Goal: Task Accomplishment & Management: Manage account settings

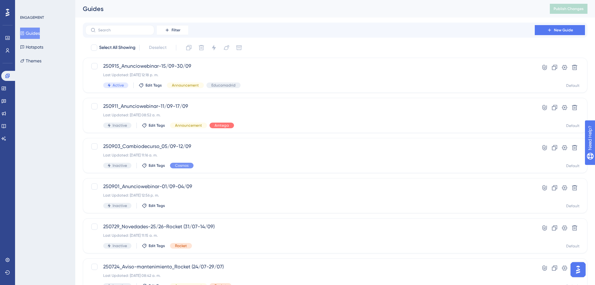
click at [358, 45] on div "Select All Showing Deselect" at bounding box center [338, 48] width 497 height 10
click at [551, 106] on icon at bounding box center [554, 107] width 6 height 6
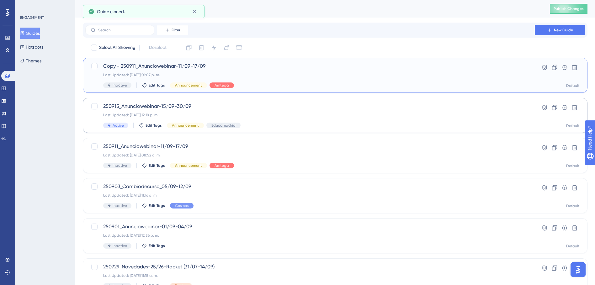
click at [186, 65] on span "Copy - 250911_Anunciowebinar-11/09-17/09" at bounding box center [310, 66] width 414 height 8
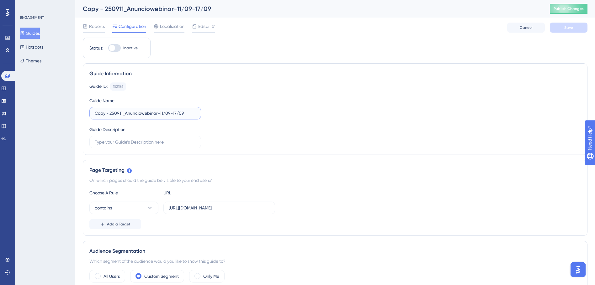
drag, startPoint x: 111, startPoint y: 111, endPoint x: 59, endPoint y: 116, distance: 51.7
click at [107, 111] on input "250911_Anunciowebinar-11/09-17/09" at bounding box center [145, 113] width 101 height 7
click at [148, 113] on input "250919_Anunciowebinar-11/09-17/09" at bounding box center [145, 113] width 101 height 7
click at [161, 111] on input "250919_Anunciowebinar-19/09-17/09" at bounding box center [145, 113] width 101 height 7
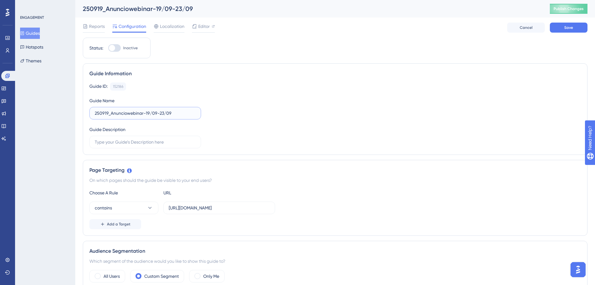
type input "250919_Anunciowebinar-19/09-23/09"
click at [300, 118] on div "Guide ID: 152186 Copy Guide Name 250919_Anunciowebinar-19/09-23/09 Guide Descri…" at bounding box center [334, 115] width 491 height 66
click at [575, 30] on button "Save" at bounding box center [569, 28] width 38 height 10
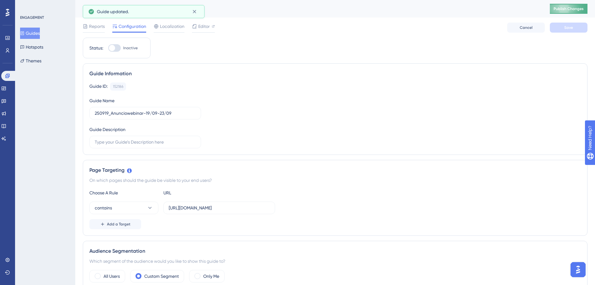
click at [569, 11] on button "Publish Changes" at bounding box center [569, 9] width 38 height 10
click at [24, 35] on icon at bounding box center [22, 33] width 4 height 4
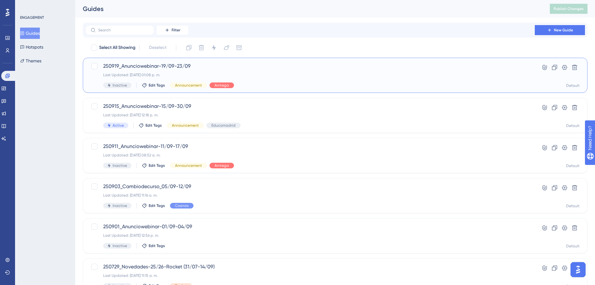
click at [152, 65] on span "250919_Anunciowebinar-19/09-23/09" at bounding box center [310, 66] width 414 height 8
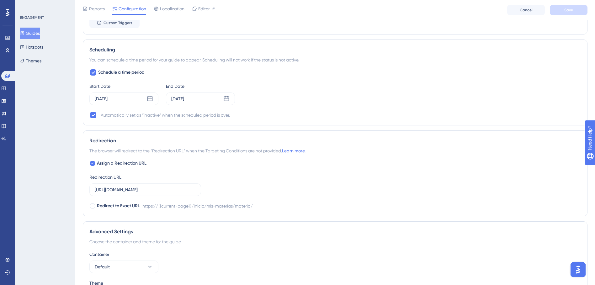
scroll to position [431, 0]
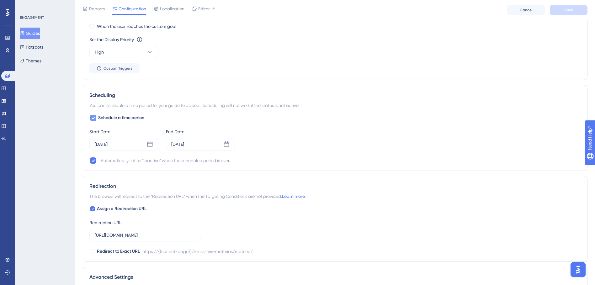
click at [97, 116] on div at bounding box center [93, 118] width 8 height 8
checkbox input "false"
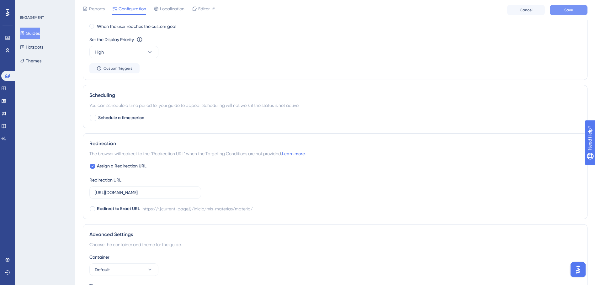
click at [570, 11] on span "Save" at bounding box center [568, 10] width 9 height 5
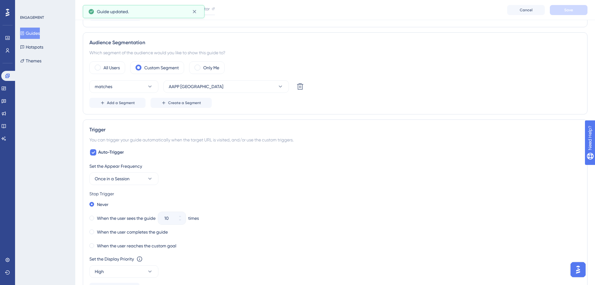
scroll to position [0, 0]
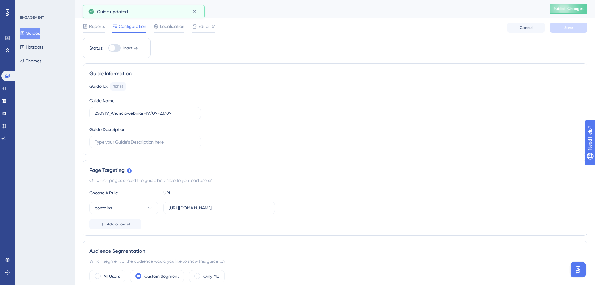
click at [320, 86] on div "Guide ID: 152186 Copy" at bounding box center [334, 86] width 491 height 8
click at [576, 9] on span "Publish Changes" at bounding box center [568, 8] width 30 height 5
